Goal: Use online tool/utility: Utilize a website feature to perform a specific function

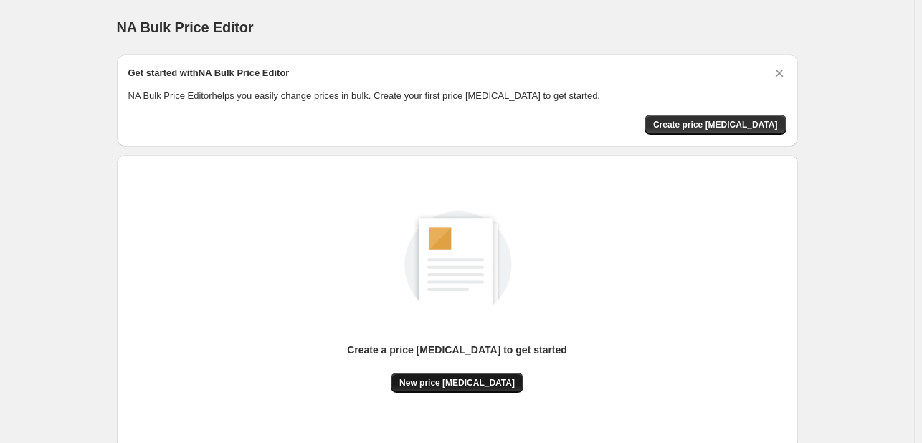
click at [433, 383] on span "New price [MEDICAL_DATA]" at bounding box center [456, 382] width 115 height 11
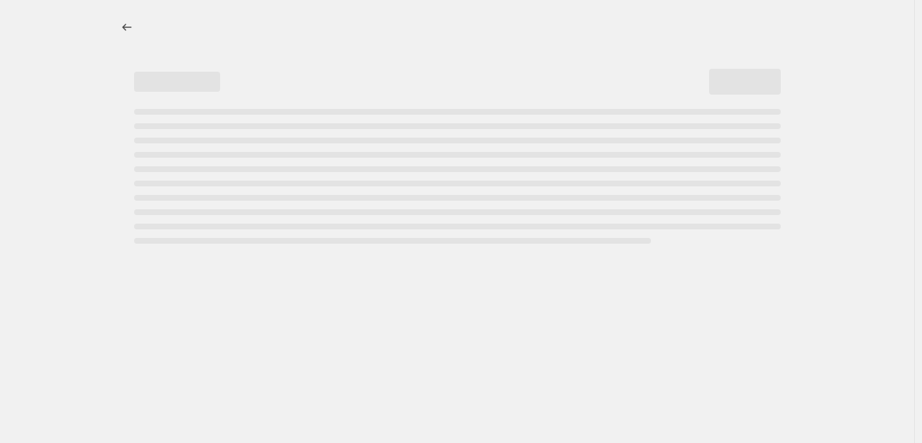
select select "percentage"
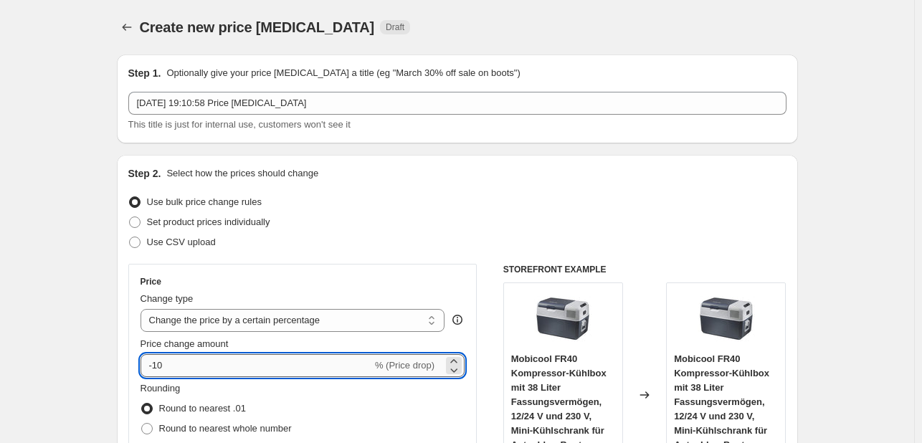
click at [235, 357] on input "-10" at bounding box center [255, 365] width 231 height 23
type input "-1"
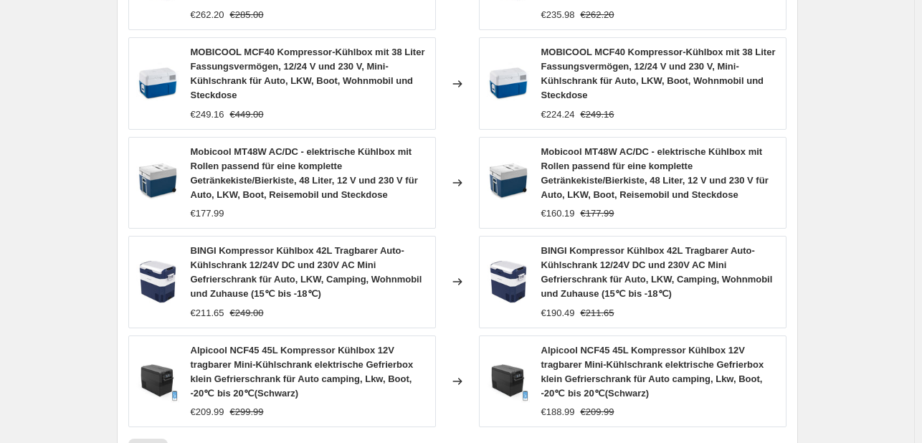
scroll to position [1155, 0]
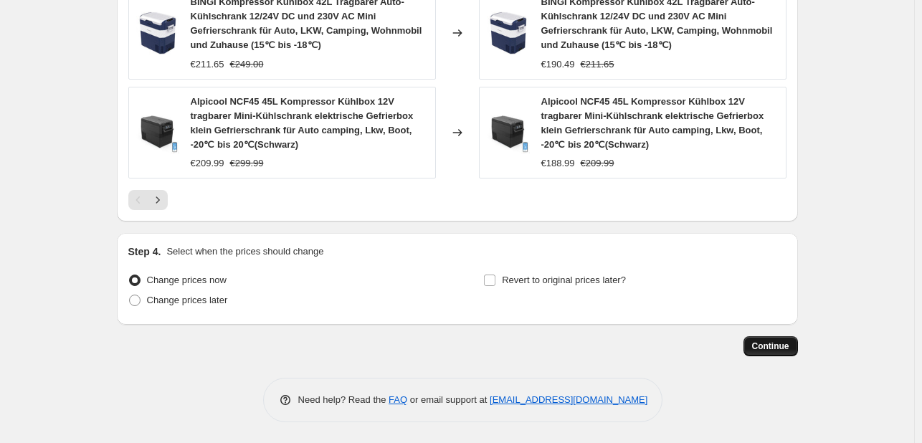
type input "-35"
click at [757, 344] on span "Continue" at bounding box center [770, 345] width 37 height 11
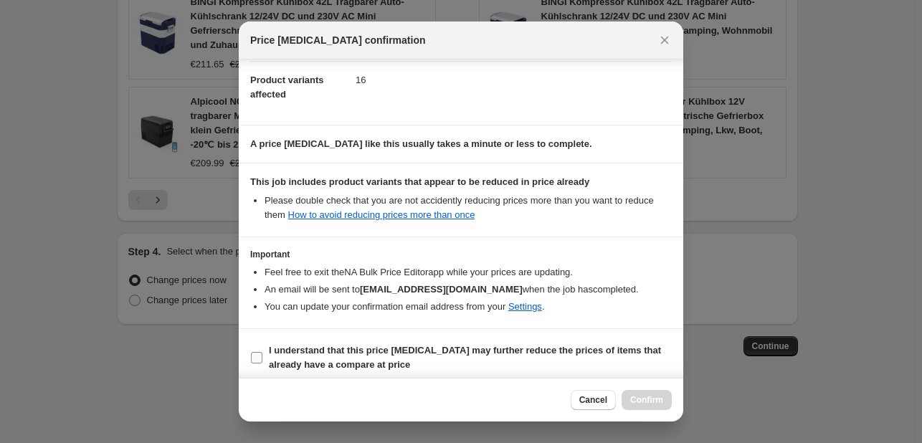
scroll to position [159, 0]
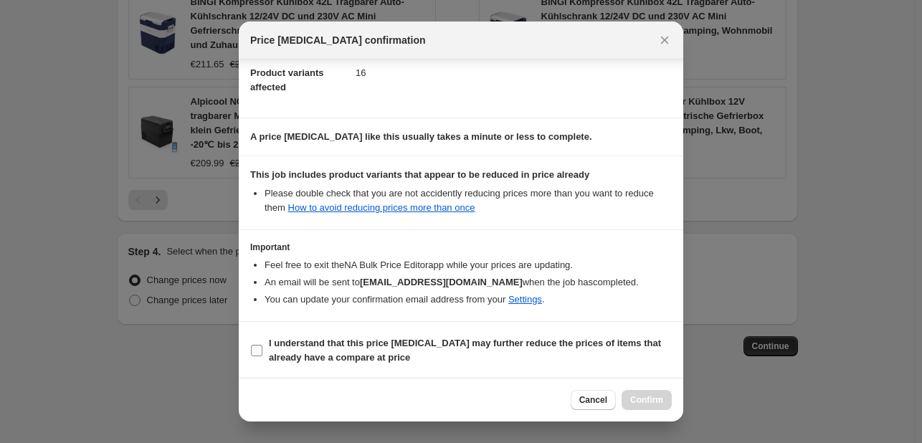
click at [297, 333] on label "I understand that this price change job may further reduce the prices of items …" at bounding box center [460, 350] width 421 height 34
click at [262, 345] on input "I understand that this price change job may further reduce the prices of items …" at bounding box center [256, 350] width 11 height 11
checkbox input "true"
click at [632, 406] on button "Confirm" at bounding box center [646, 400] width 50 height 20
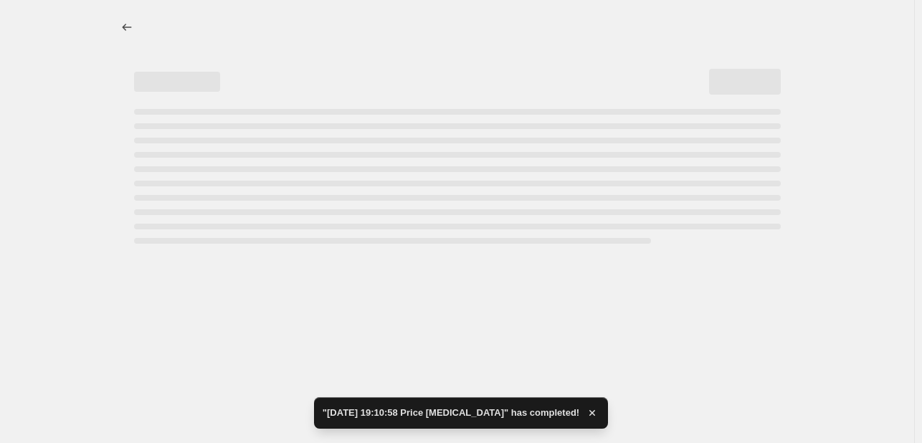
select select "percentage"
